Goal: Information Seeking & Learning: Learn about a topic

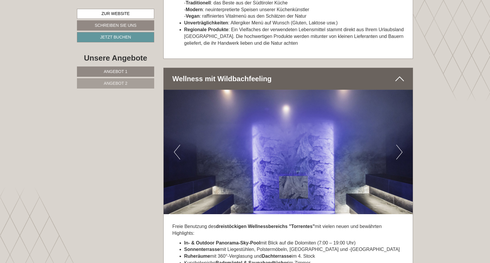
scroll to position [1798, 0]
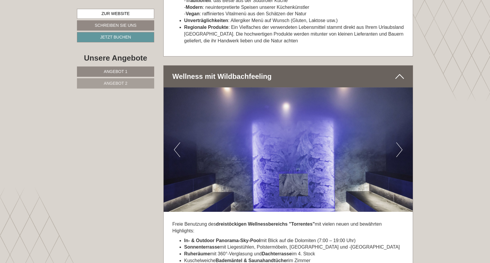
click at [120, 75] on link "Angebot 1" at bounding box center [115, 72] width 77 height 10
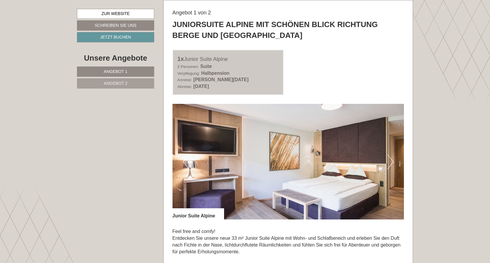
click at [390, 156] on button "Next" at bounding box center [390, 162] width 6 height 15
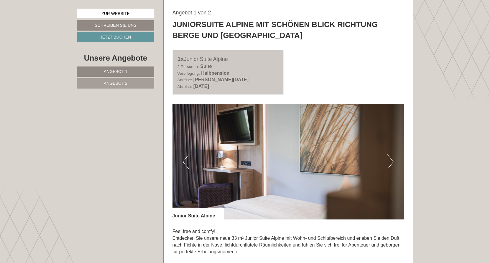
click at [390, 156] on button "Next" at bounding box center [390, 162] width 6 height 15
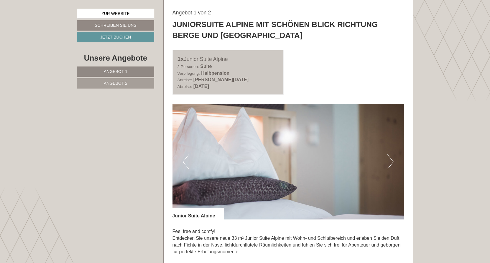
click at [390, 156] on button "Next" at bounding box center [390, 162] width 6 height 15
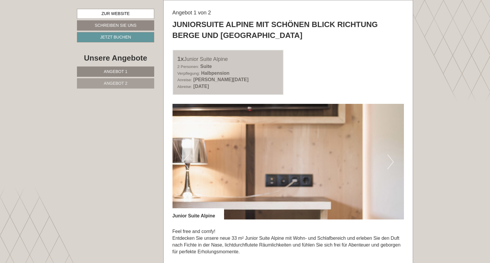
click at [390, 156] on button "Next" at bounding box center [390, 162] width 6 height 15
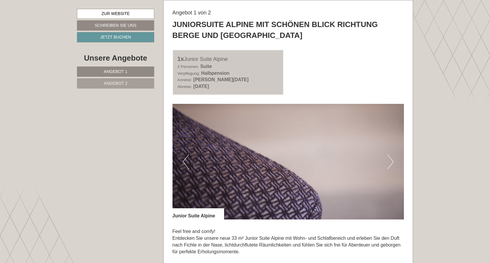
click at [390, 156] on button "Next" at bounding box center [390, 162] width 6 height 15
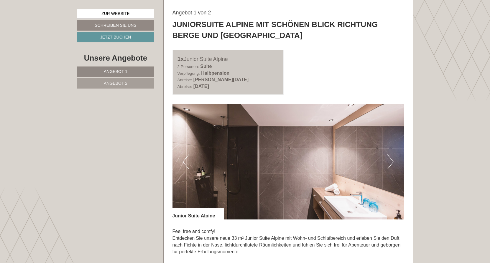
click at [390, 156] on button "Next" at bounding box center [390, 162] width 6 height 15
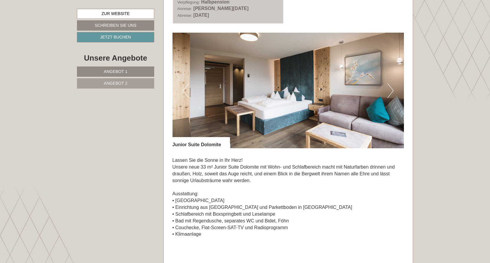
scroll to position [855, 0]
click at [391, 91] on button "Next" at bounding box center [390, 90] width 6 height 15
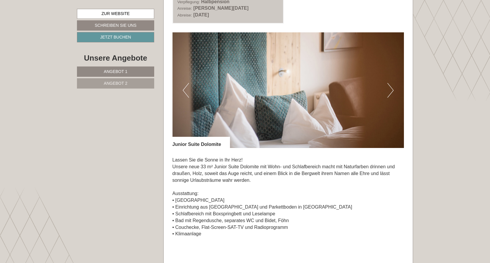
click at [391, 91] on button "Next" at bounding box center [390, 90] width 6 height 15
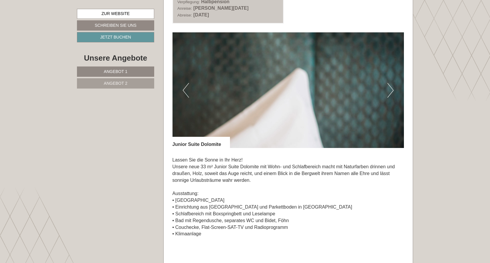
click at [391, 91] on button "Next" at bounding box center [390, 90] width 6 height 15
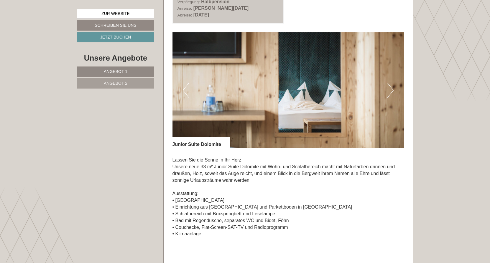
click at [391, 91] on button "Next" at bounding box center [390, 90] width 6 height 15
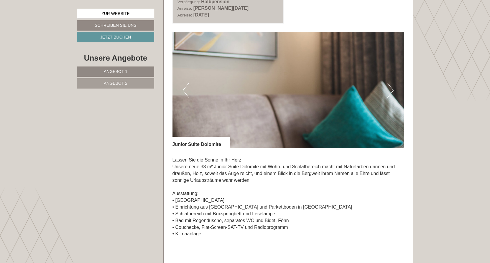
click at [391, 91] on button "Next" at bounding box center [390, 90] width 6 height 15
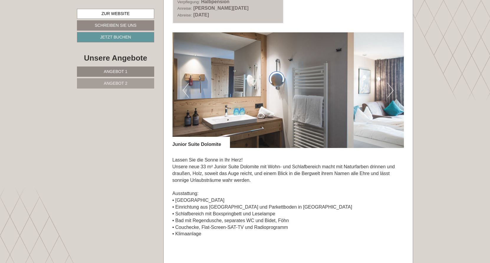
click at [391, 91] on button "Next" at bounding box center [390, 90] width 6 height 15
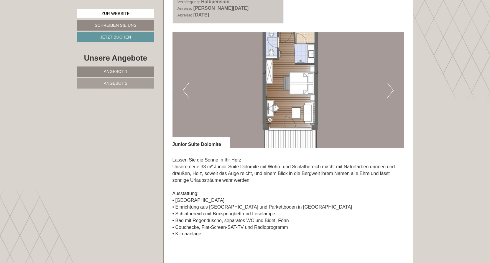
click at [391, 91] on button "Next" at bounding box center [390, 90] width 6 height 15
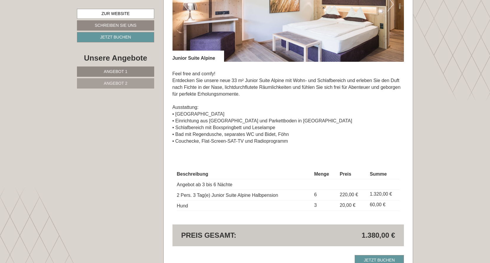
scroll to position [442, 0]
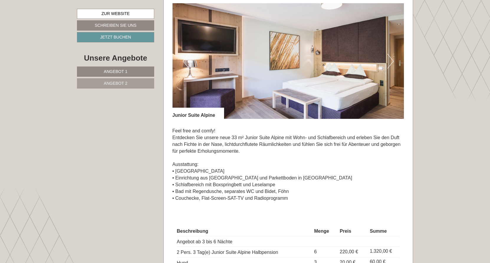
click at [389, 60] on button "Next" at bounding box center [390, 61] width 6 height 15
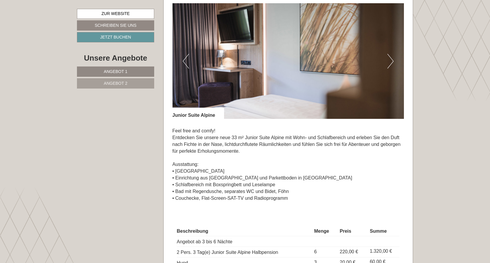
click at [389, 60] on button "Next" at bounding box center [390, 61] width 6 height 15
click at [390, 60] on button "Next" at bounding box center [390, 61] width 6 height 15
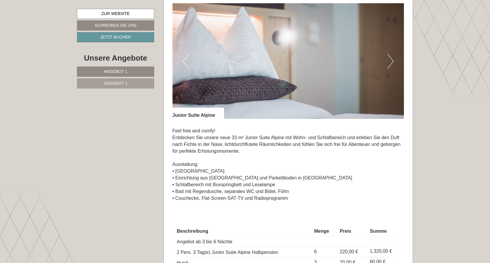
click at [390, 60] on button "Next" at bounding box center [390, 61] width 6 height 15
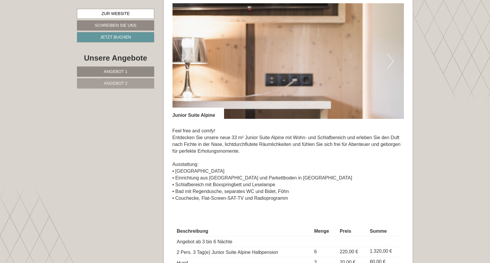
click at [390, 60] on button "Next" at bounding box center [390, 61] width 6 height 15
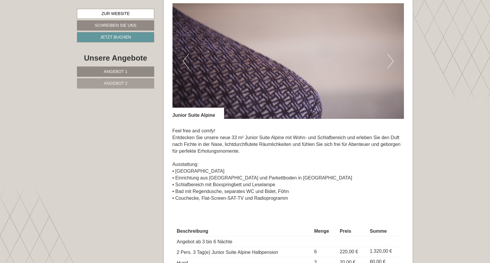
click at [390, 60] on button "Next" at bounding box center [390, 61] width 6 height 15
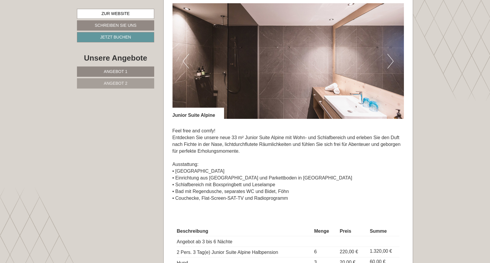
click at [390, 60] on button "Next" at bounding box center [390, 61] width 6 height 15
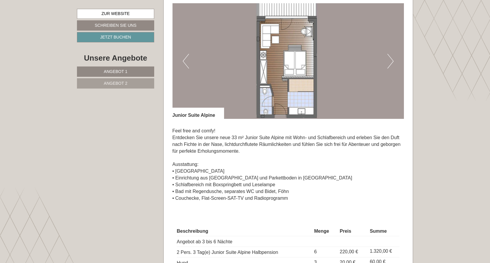
scroll to position [413, 0]
